Goal: Navigation & Orientation: Find specific page/section

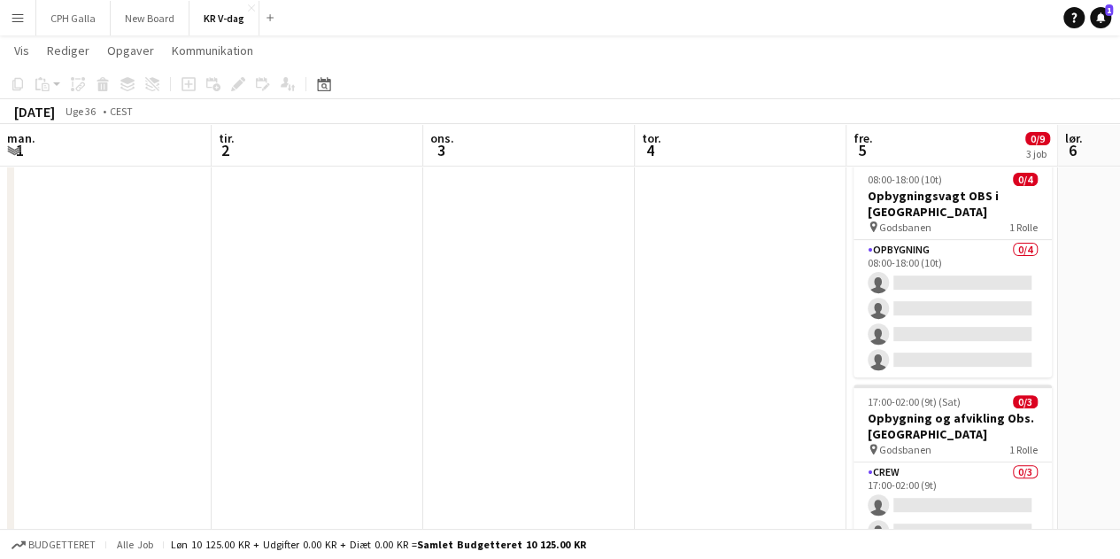
scroll to position [0, 525]
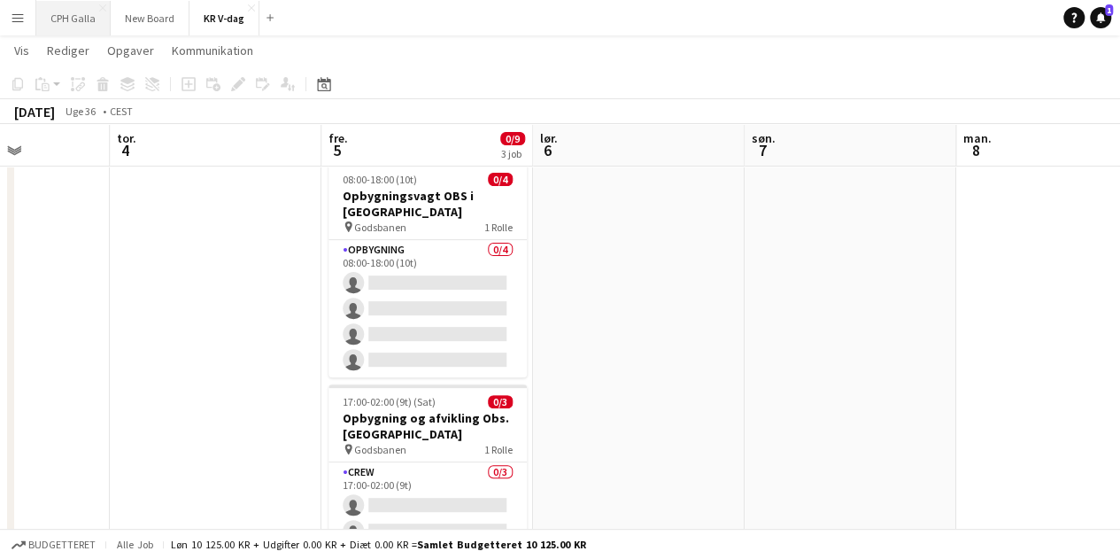
click at [93, 25] on button "CPH Galla Luk" at bounding box center [73, 18] width 74 height 35
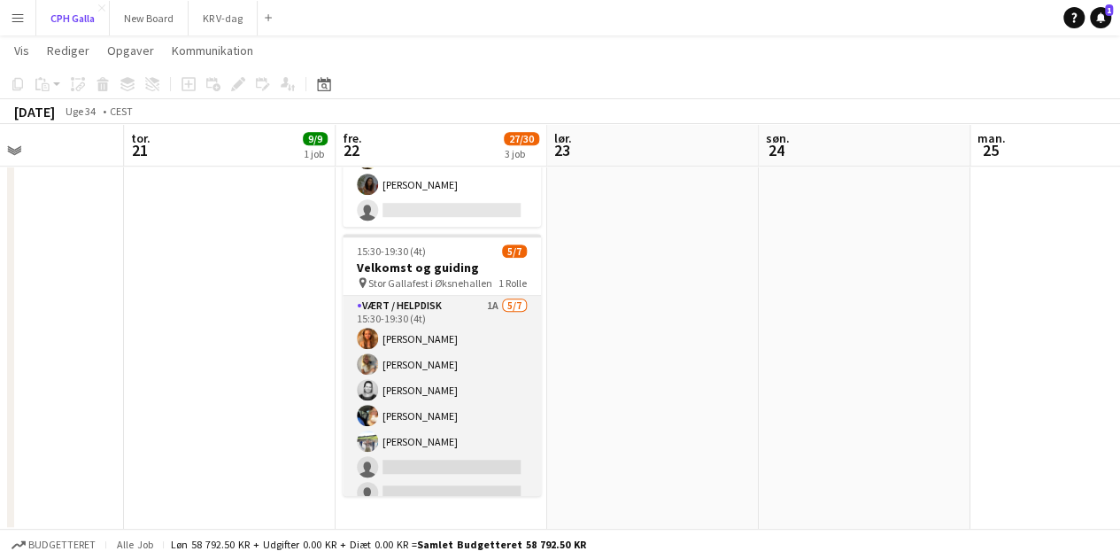
scroll to position [13, 0]
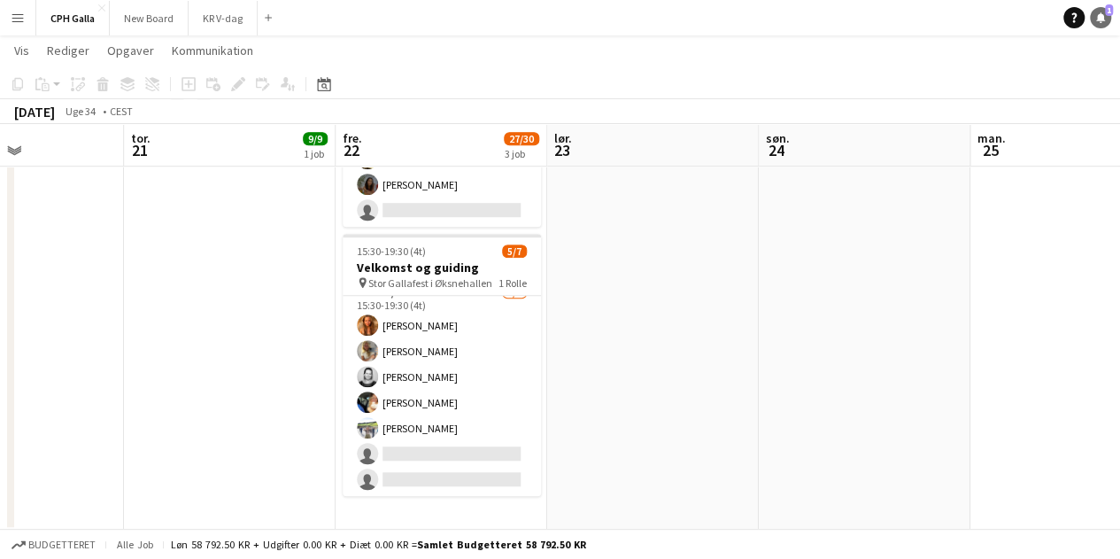
click at [1098, 20] on icon at bounding box center [1100, 16] width 9 height 9
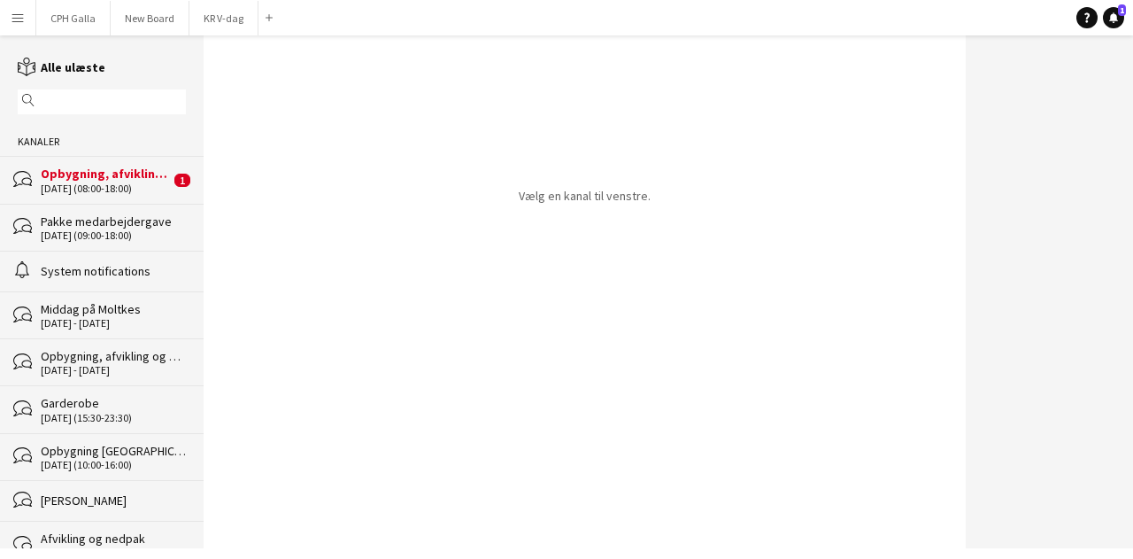
click at [126, 171] on div "Opbygning, afvikling og nedpak OBS. [GEOGRAPHIC_DATA]" at bounding box center [105, 174] width 129 height 16
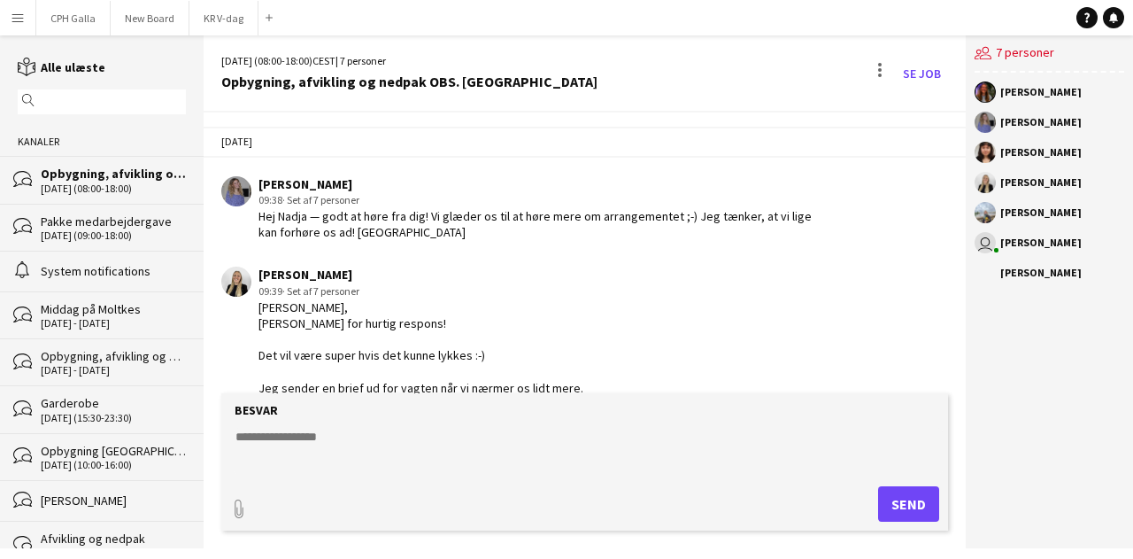
scroll to position [3479, 0]
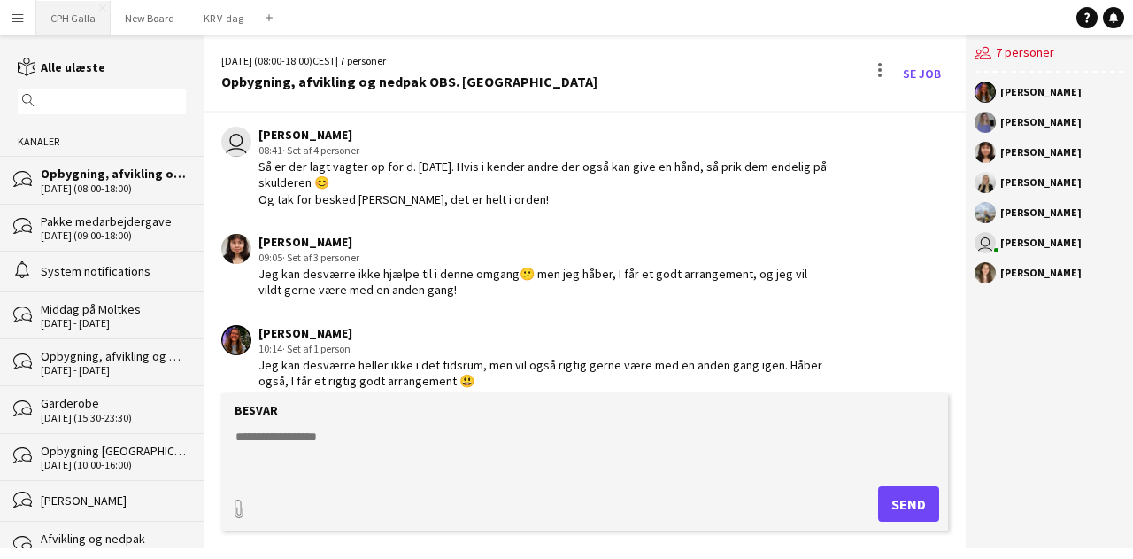
click at [81, 8] on button "CPH Galla Luk" at bounding box center [73, 18] width 74 height 35
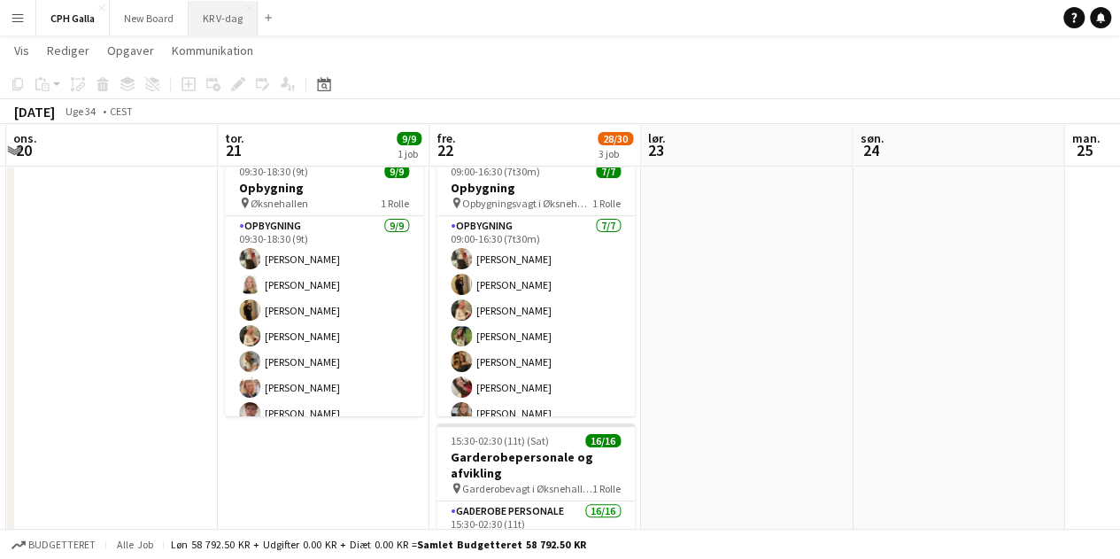
click at [197, 15] on button "KR V-dag Luk" at bounding box center [223, 18] width 69 height 35
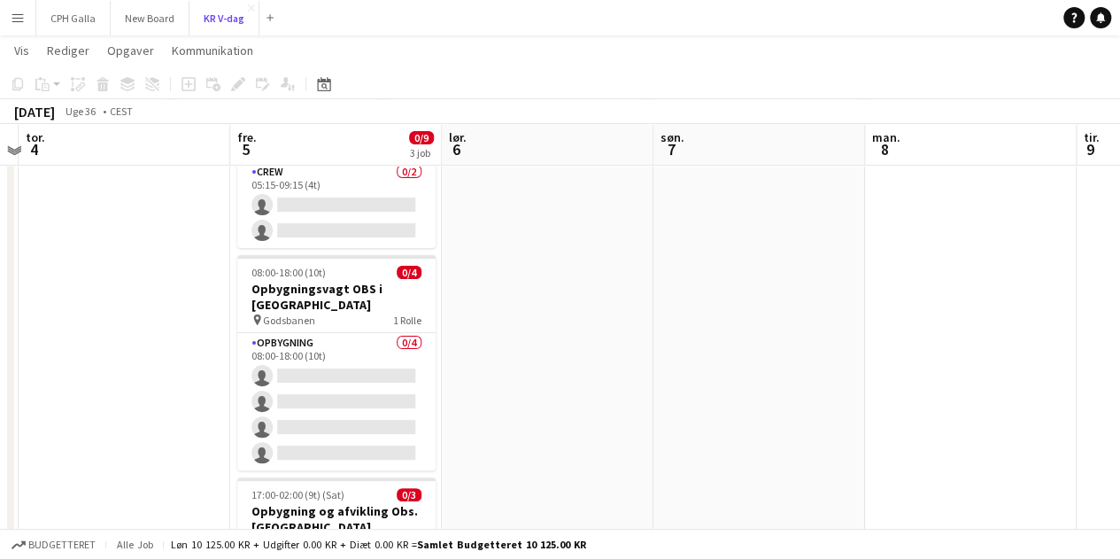
scroll to position [120, 0]
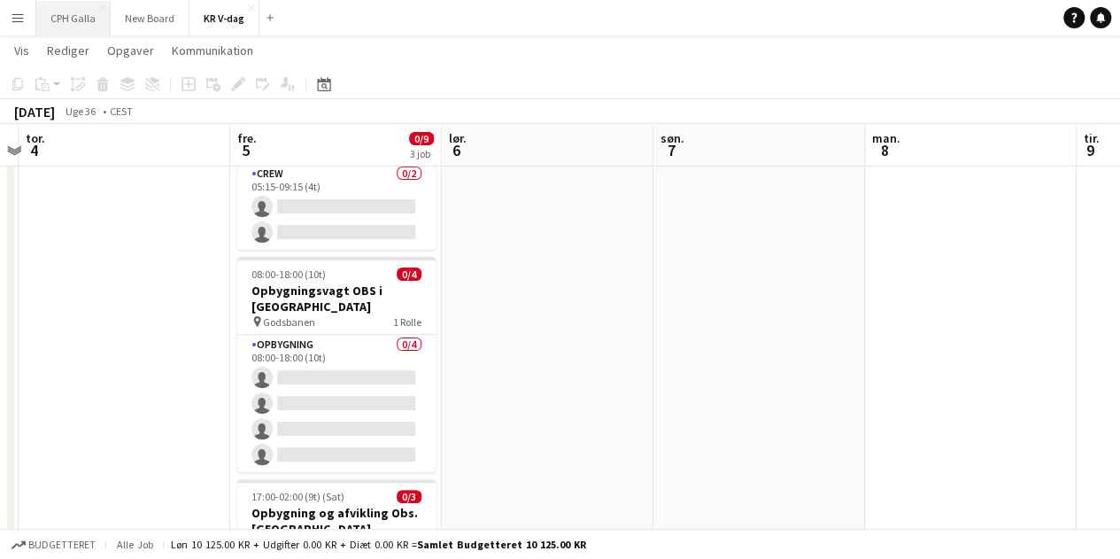
click at [83, 20] on button "CPH Galla Luk" at bounding box center [73, 18] width 74 height 35
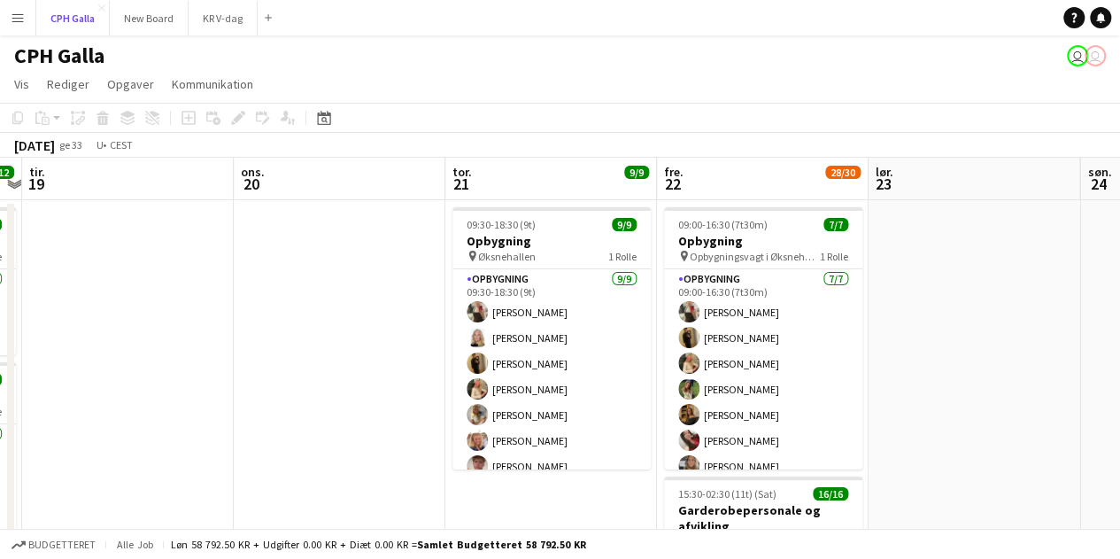
scroll to position [0, 636]
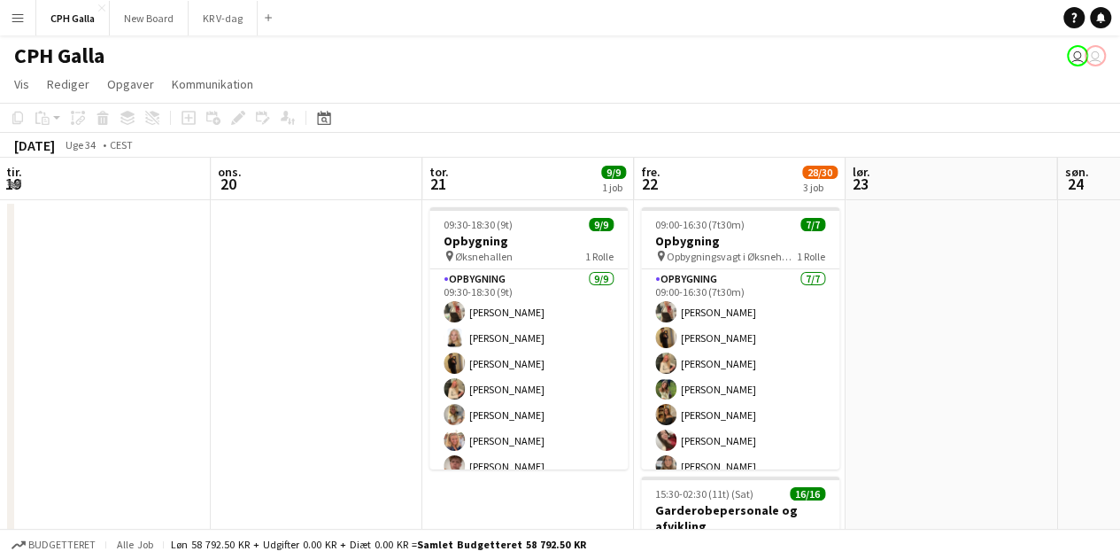
click at [490, 348] on app-card-role "Opbygning [DATE] 09:30-18:30 (9t) [PERSON_NAME] [PERSON_NAME] [PERSON_NAME] [PE…" at bounding box center [528, 404] width 198 height 271
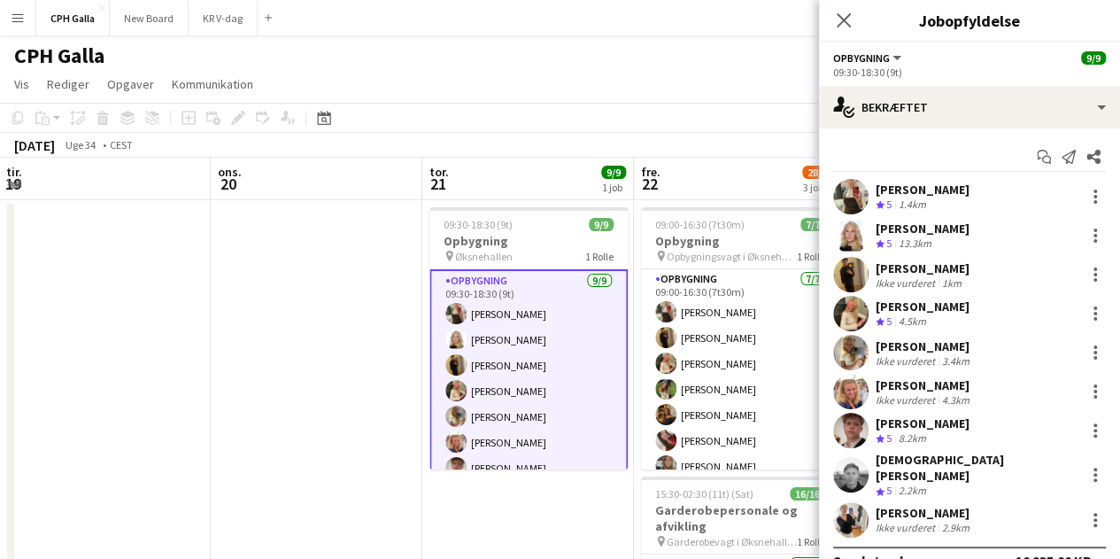
scroll to position [18, 0]
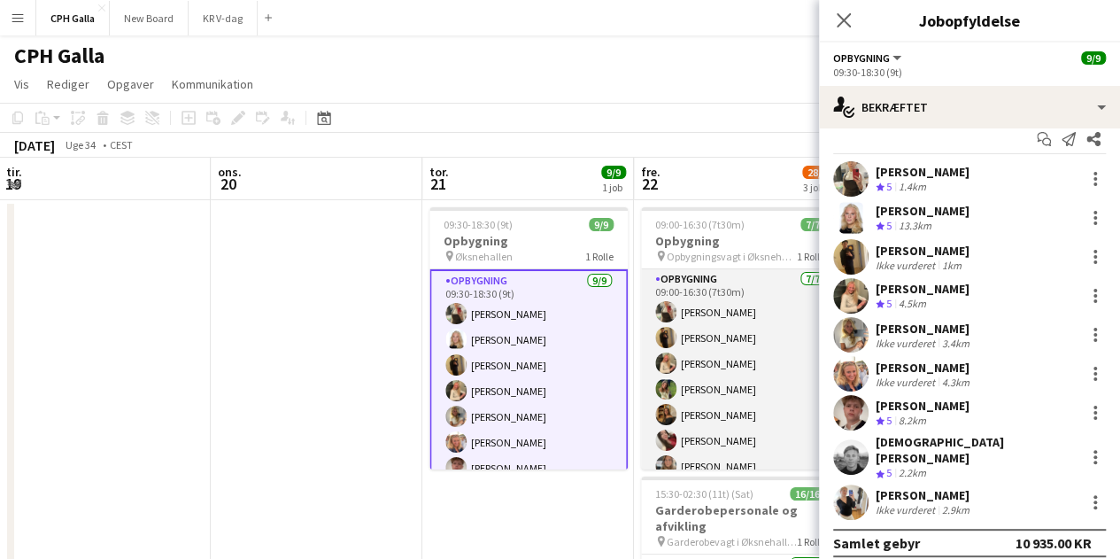
click at [758, 359] on app-card-role "Opbygning [DATE] 09:00-16:30 (7t30m) [PERSON_NAME] [PERSON_NAME] [PERSON_NAME] …" at bounding box center [740, 376] width 198 height 214
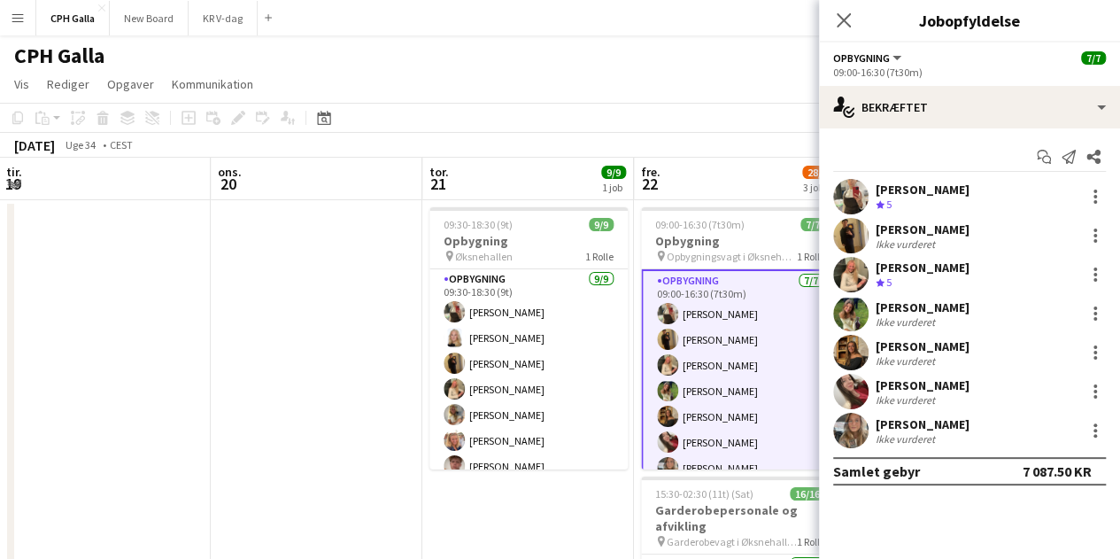
scroll to position [0, 0]
